Goal: Check status: Check status

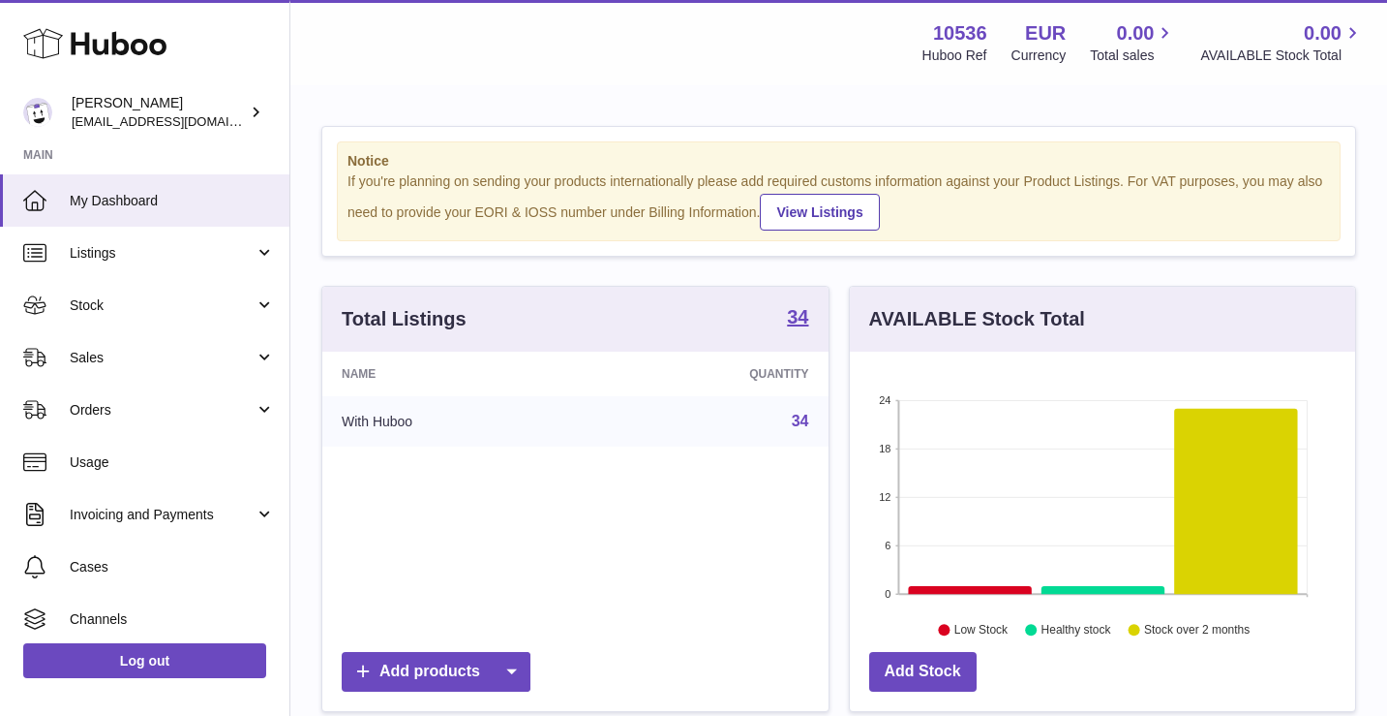
scroll to position [302, 505]
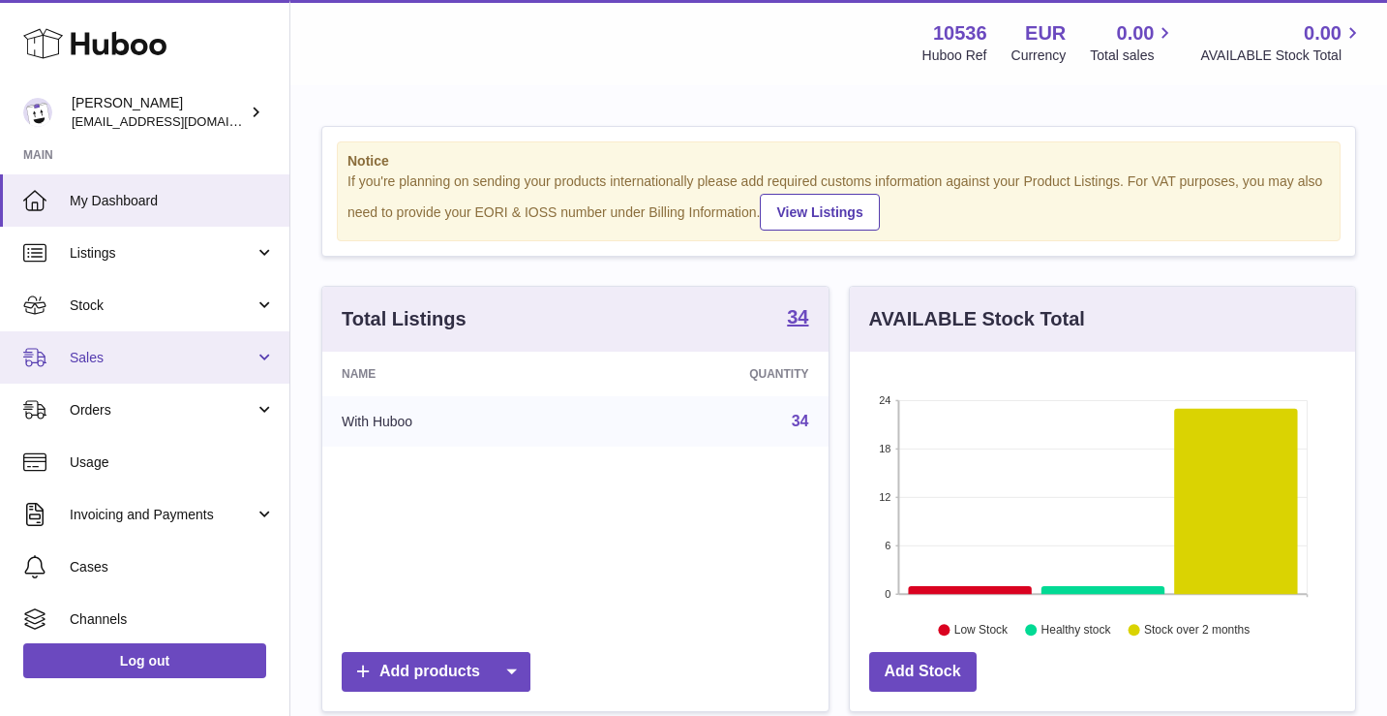
click at [187, 364] on link "Sales" at bounding box center [145, 357] width 290 height 52
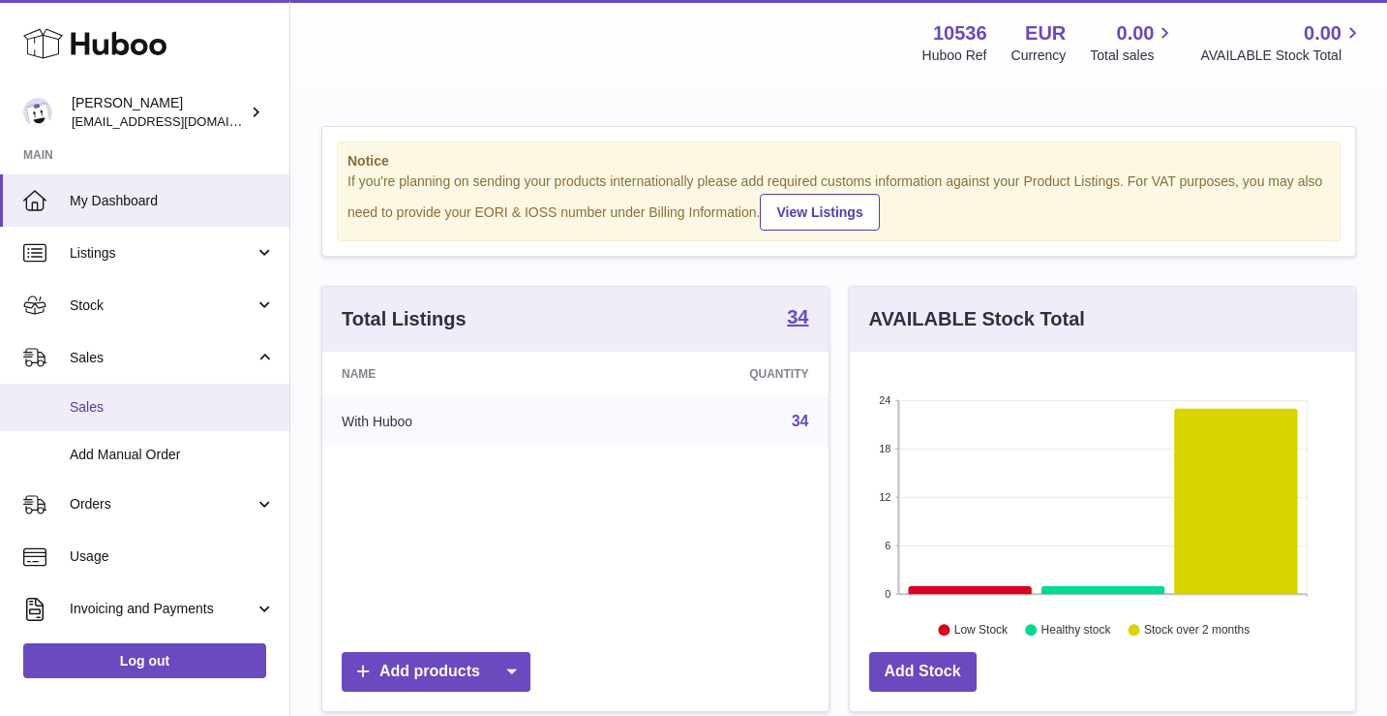
click at [179, 398] on span "Sales" at bounding box center [172, 407] width 205 height 18
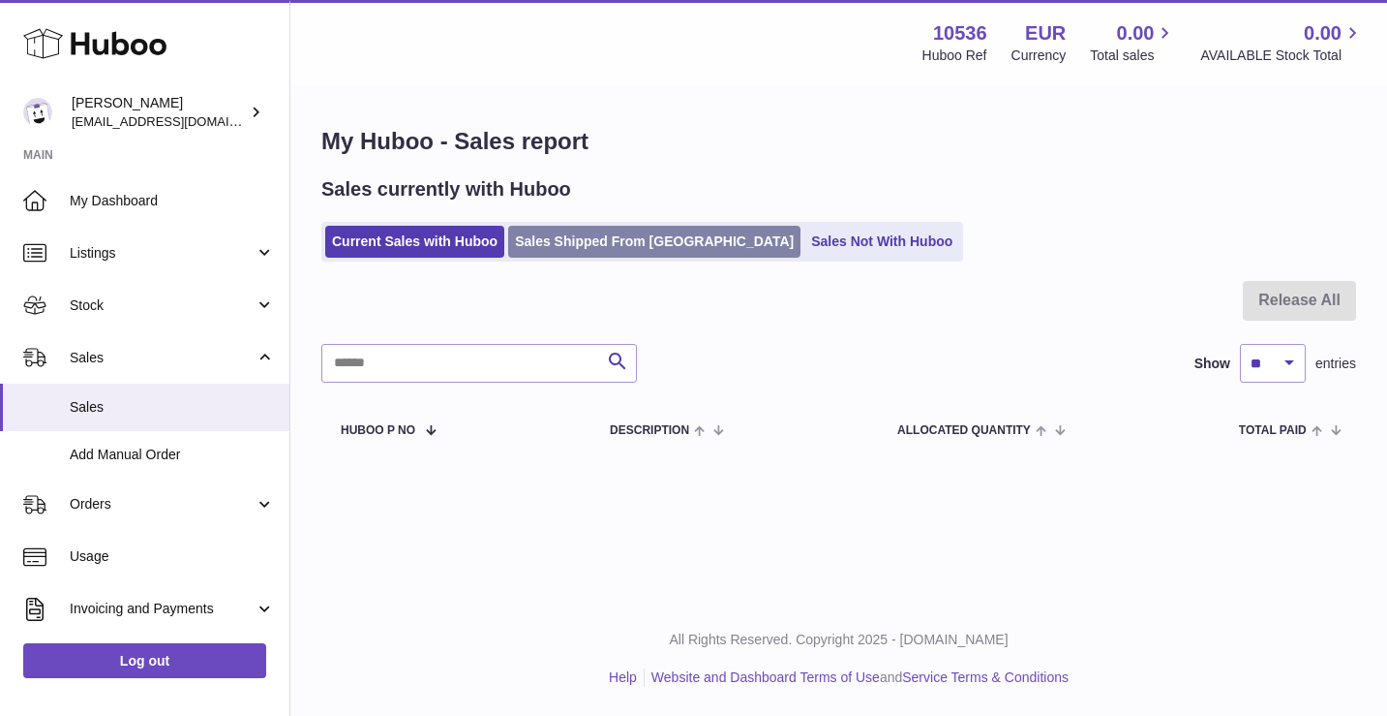
click at [650, 250] on link "Sales Shipped From [GEOGRAPHIC_DATA]" at bounding box center [654, 242] width 292 height 32
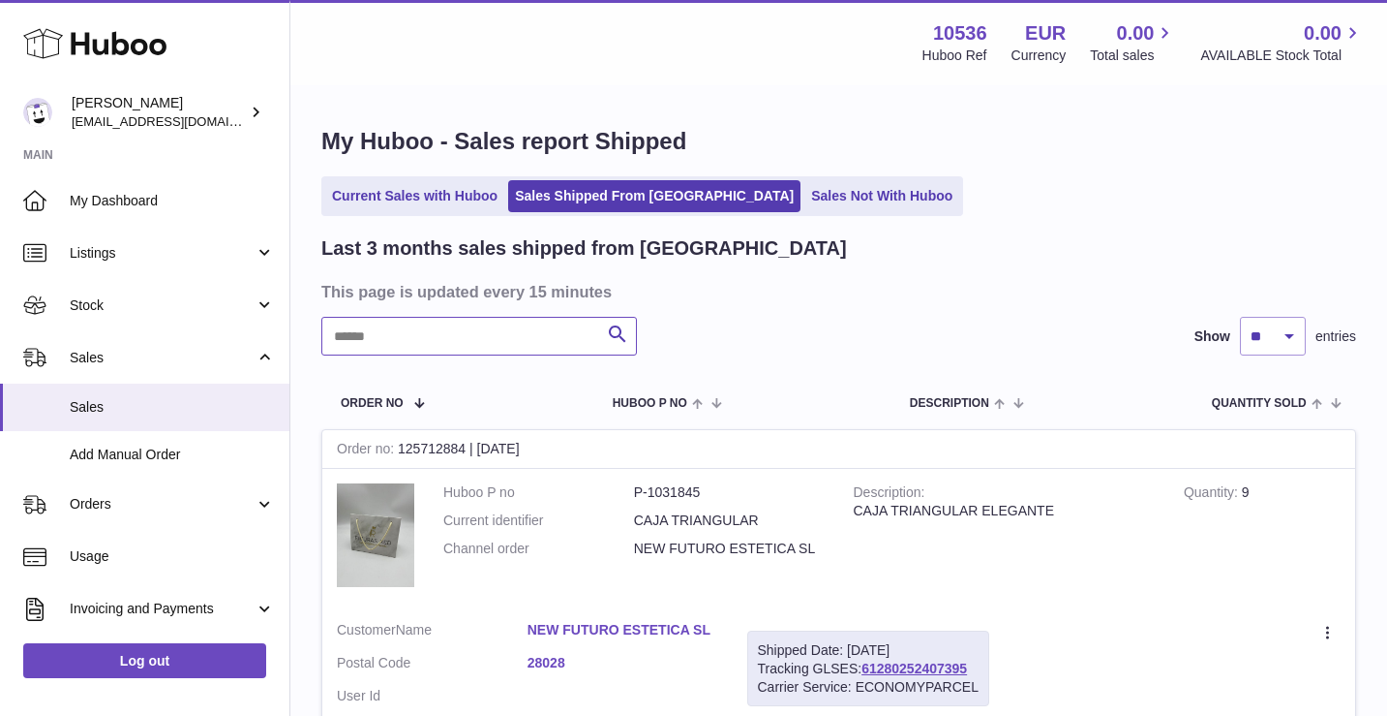
click at [541, 347] on input "text" at bounding box center [479, 336] width 316 height 39
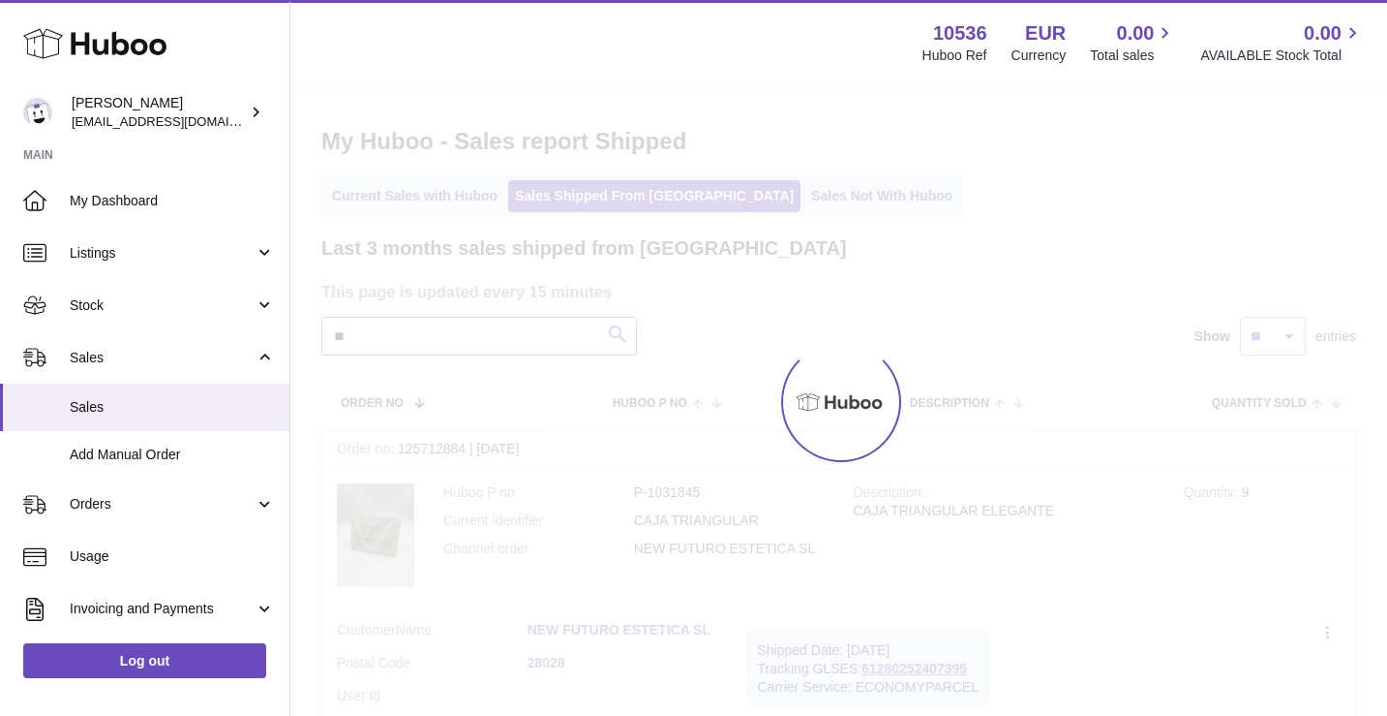
type input "***"
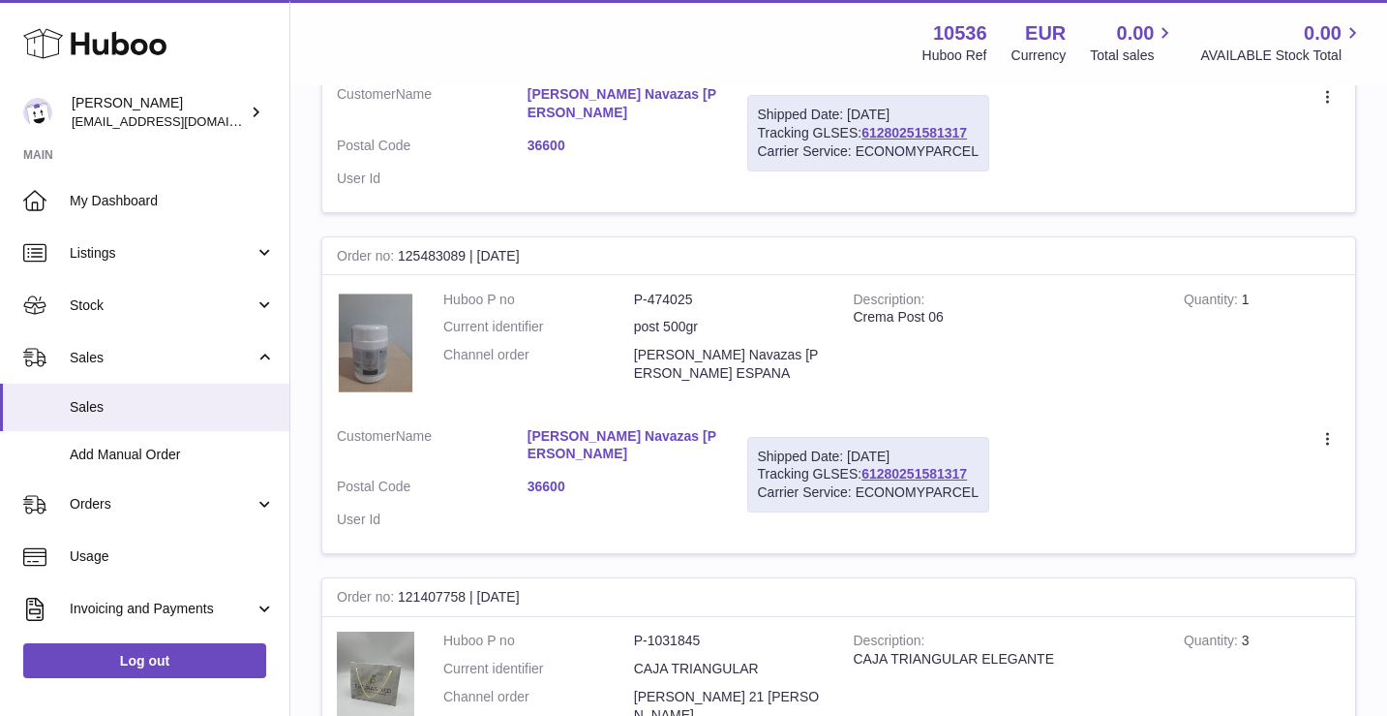
scroll to position [1203, 0]
